Goal: Information Seeking & Learning: Learn about a topic

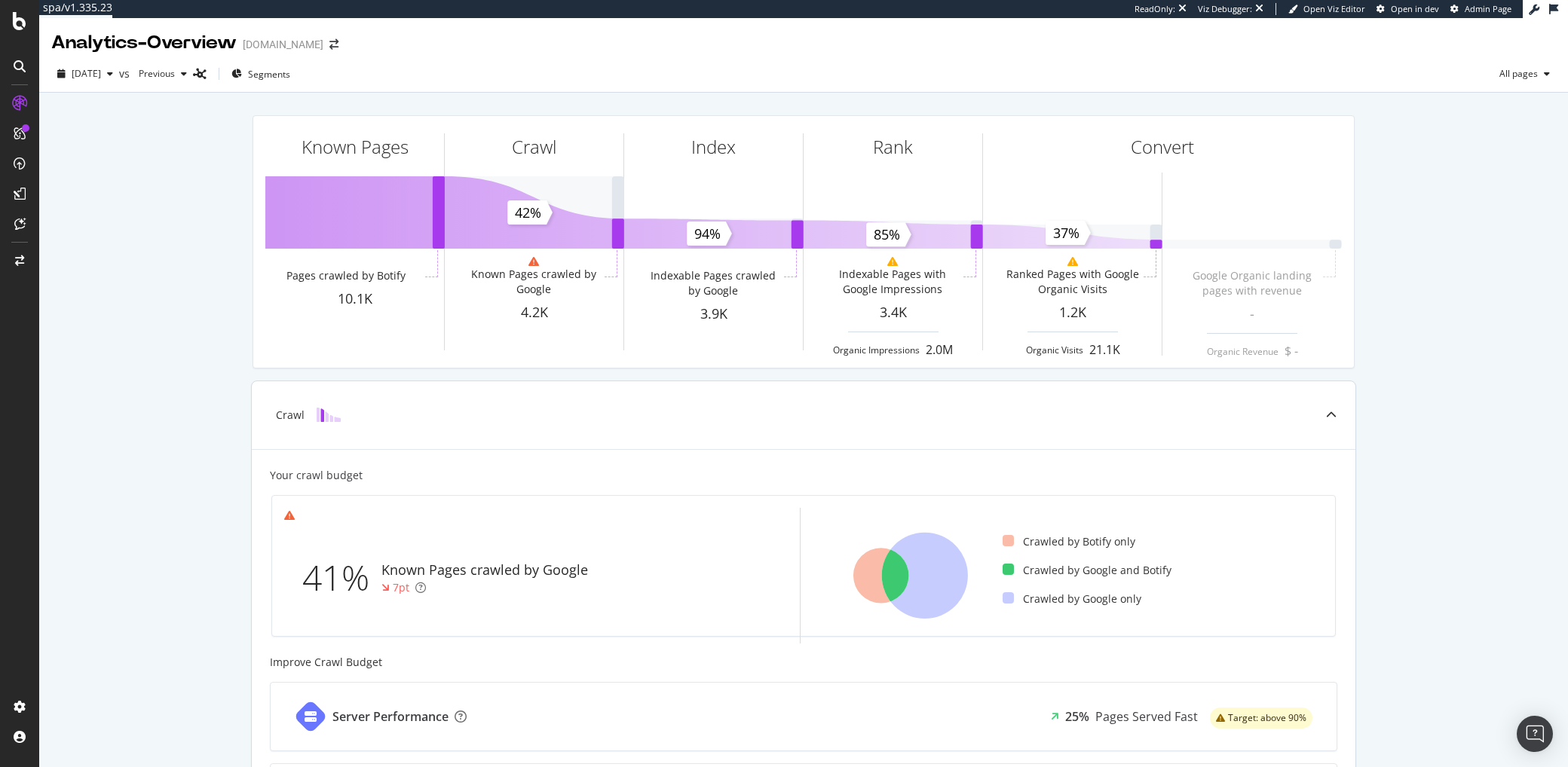
click at [330, 470] on div "Your crawl budget" at bounding box center [316, 476] width 92 height 15
click at [318, 476] on div "Your crawl budget" at bounding box center [316, 476] width 92 height 15
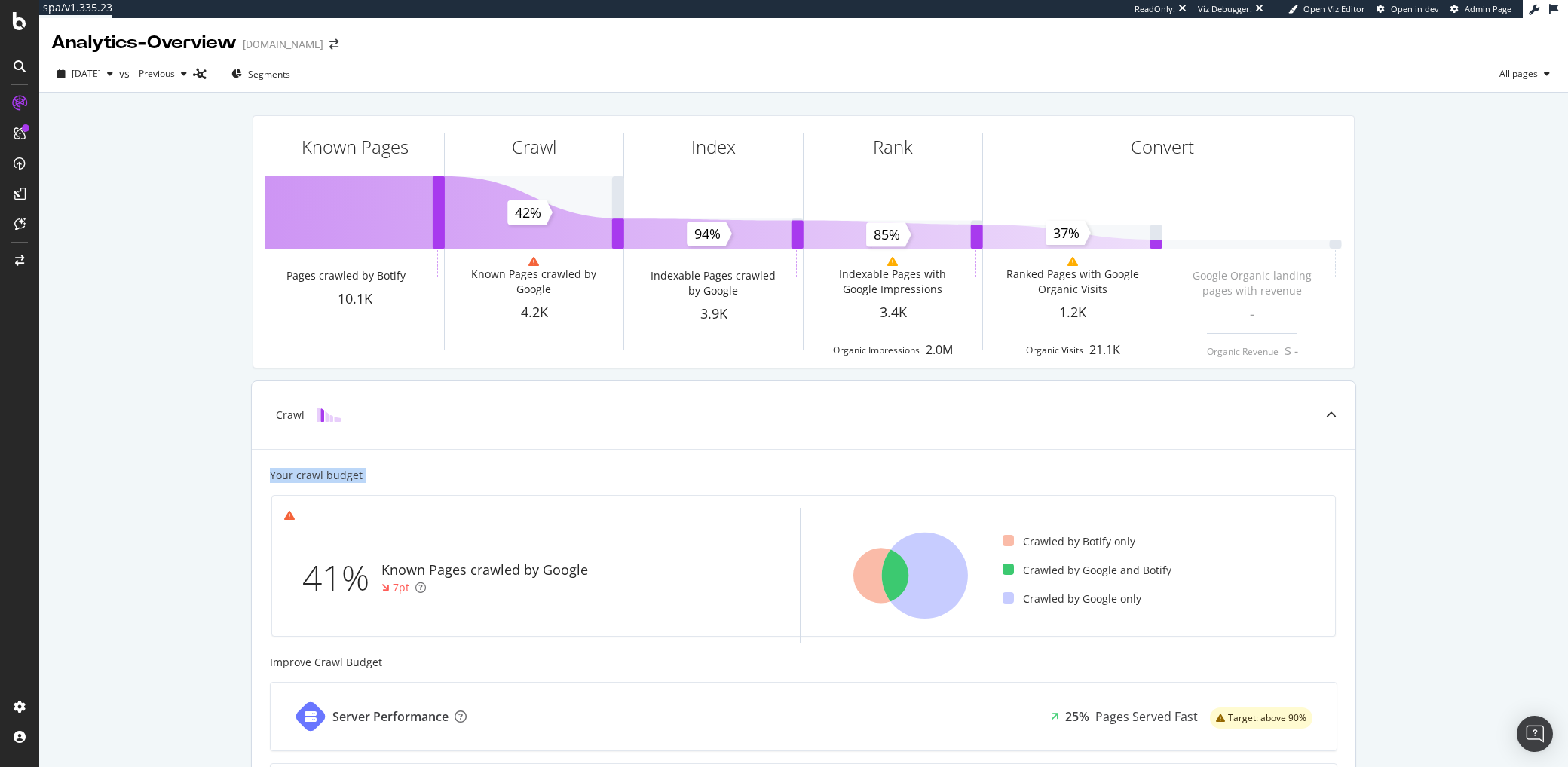
click at [318, 476] on div "Your crawl budget" at bounding box center [316, 476] width 92 height 15
click at [308, 478] on div "Your crawl budget" at bounding box center [316, 476] width 92 height 15
click at [327, 477] on div "Your crawl budget" at bounding box center [316, 476] width 92 height 15
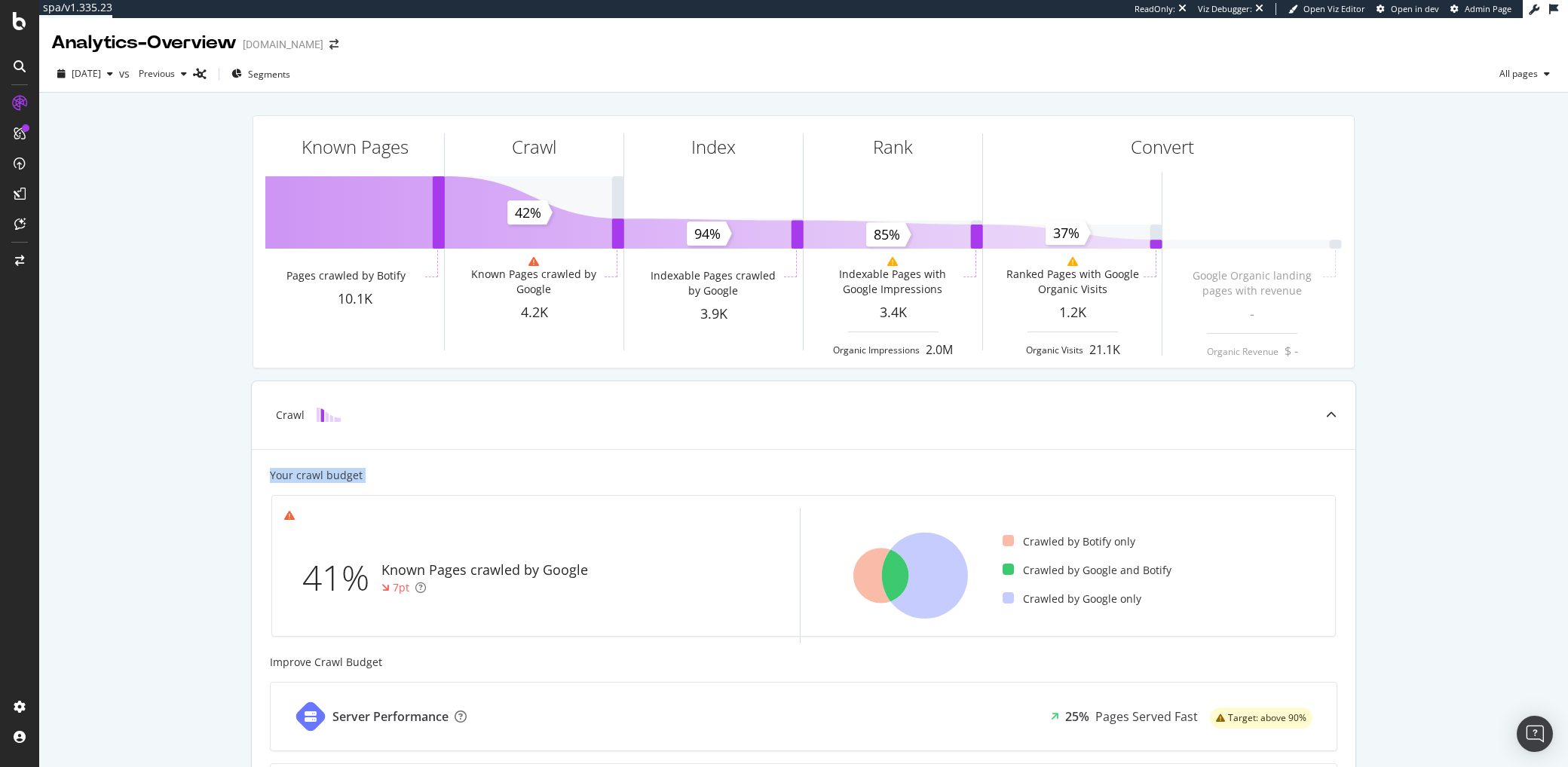
click at [319, 478] on div "Your crawl budget" at bounding box center [316, 476] width 92 height 15
click at [340, 478] on div "Your crawl budget" at bounding box center [316, 476] width 92 height 15
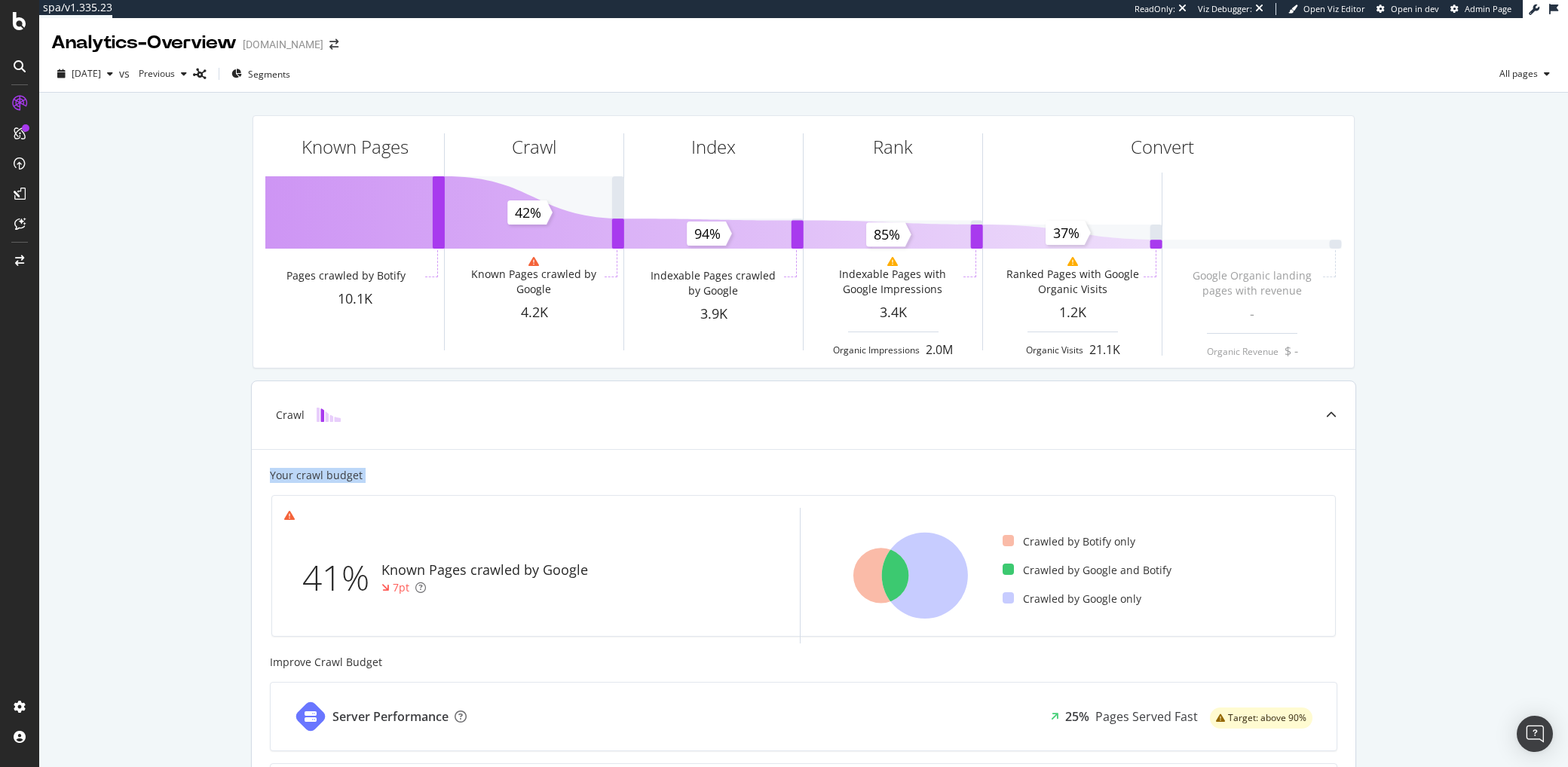
click at [340, 478] on div "Your crawl budget" at bounding box center [316, 476] width 92 height 15
click at [327, 476] on div "Your crawl budget" at bounding box center [316, 476] width 92 height 15
click at [331, 475] on div "Your crawl budget" at bounding box center [316, 476] width 92 height 15
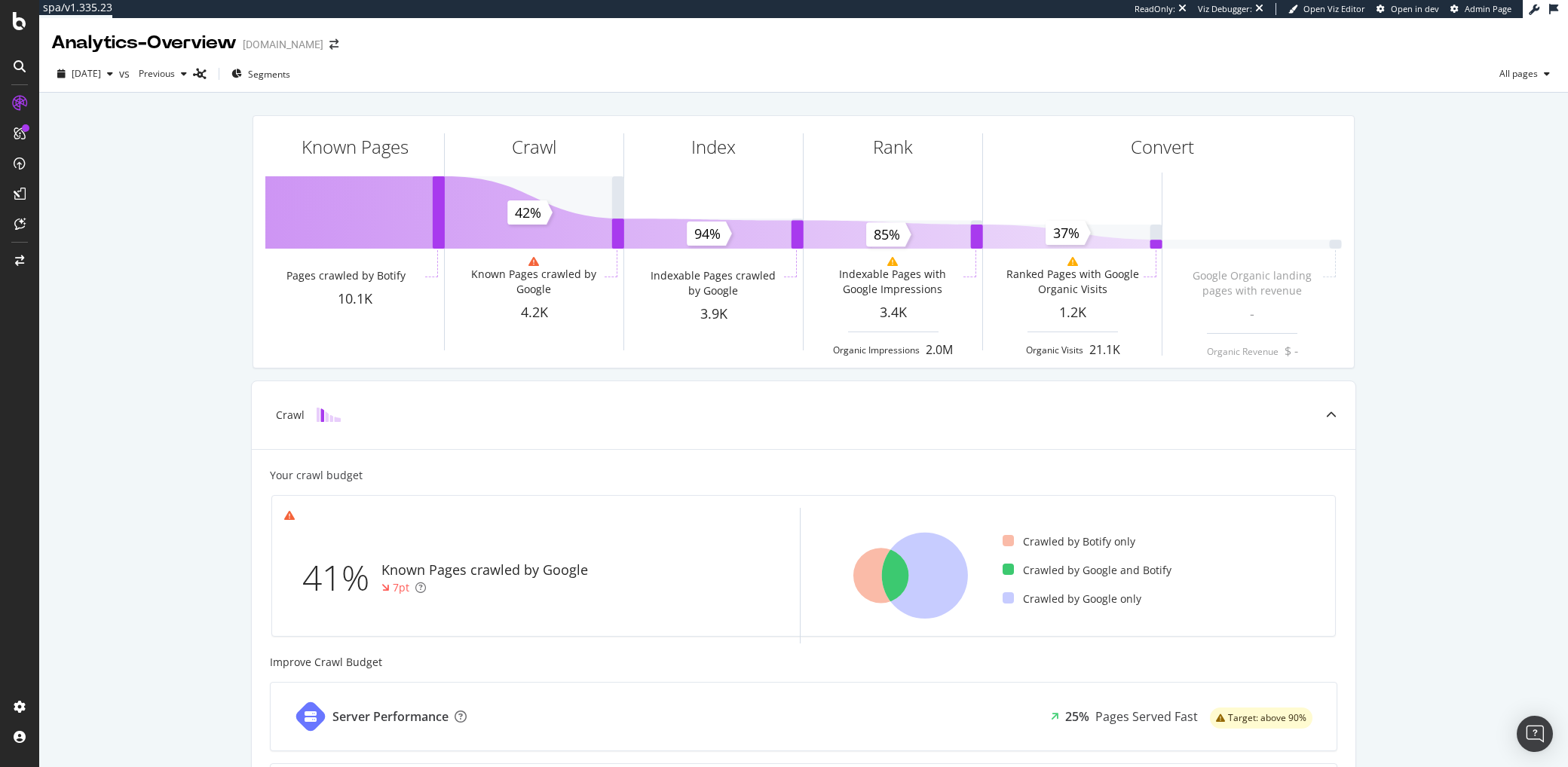
click at [293, 42] on div "[DOMAIN_NAME]" at bounding box center [283, 45] width 81 height 15
